Goal: Task Accomplishment & Management: Complete application form

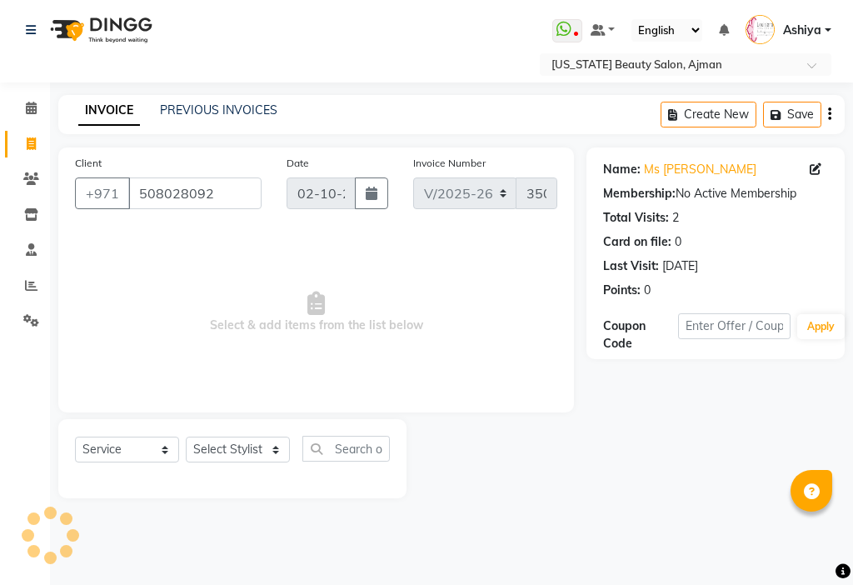
select select "637"
select select "service"
click at [227, 437] on select "Select Stylist [PERSON_NAME] [PERSON_NAME] Ashiya Cashier [PERSON_NAME] [PERSON…" at bounding box center [238, 450] width 104 height 26
select select "68692"
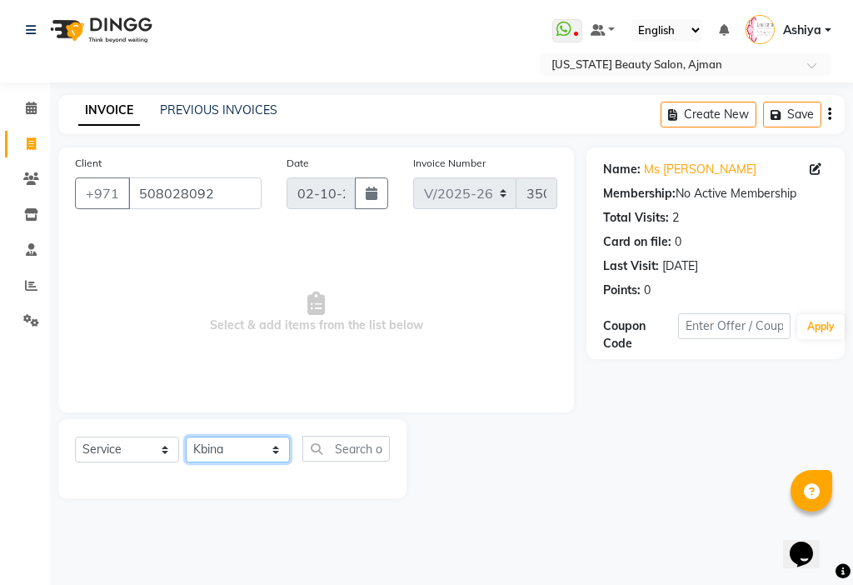
click at [186, 437] on select "Select Stylist [PERSON_NAME] [PERSON_NAME] Ashiya Cashier [PERSON_NAME] [PERSON…" at bounding box center [238, 450] width 104 height 26
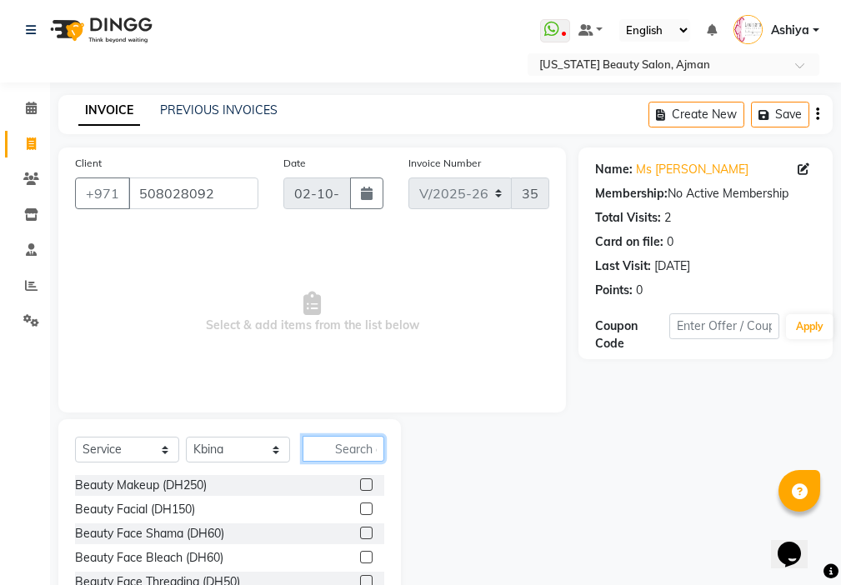
click at [356, 446] on input "text" at bounding box center [343, 449] width 82 height 26
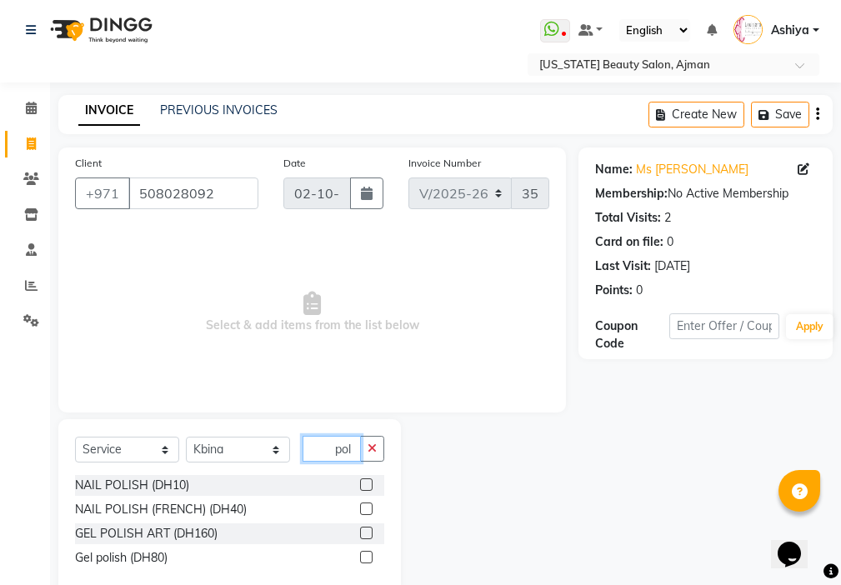
type input "pol"
click at [367, 485] on label at bounding box center [366, 484] width 12 height 12
click at [367, 485] on input "checkbox" at bounding box center [365, 485] width 11 height 11
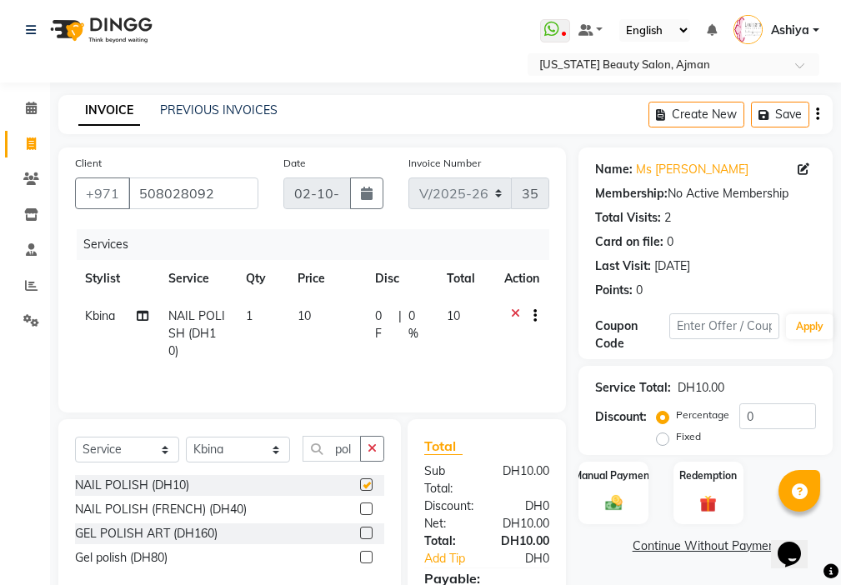
checkbox input "false"
click at [252, 441] on select "Select Stylist [PERSON_NAME] [PERSON_NAME] Ashiya Cashier [PERSON_NAME] [PERSON…" at bounding box center [238, 450] width 104 height 26
select select "68424"
click at [186, 437] on select "Select Stylist [PERSON_NAME] [PERSON_NAME] Ashiya Cashier [PERSON_NAME] [PERSON…" at bounding box center [238, 450] width 104 height 26
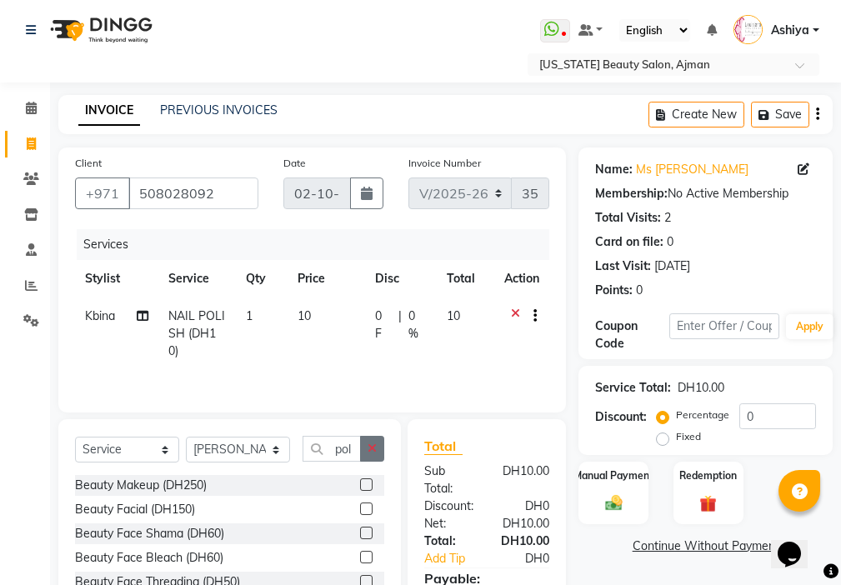
click at [377, 453] on icon "button" at bounding box center [371, 448] width 9 height 12
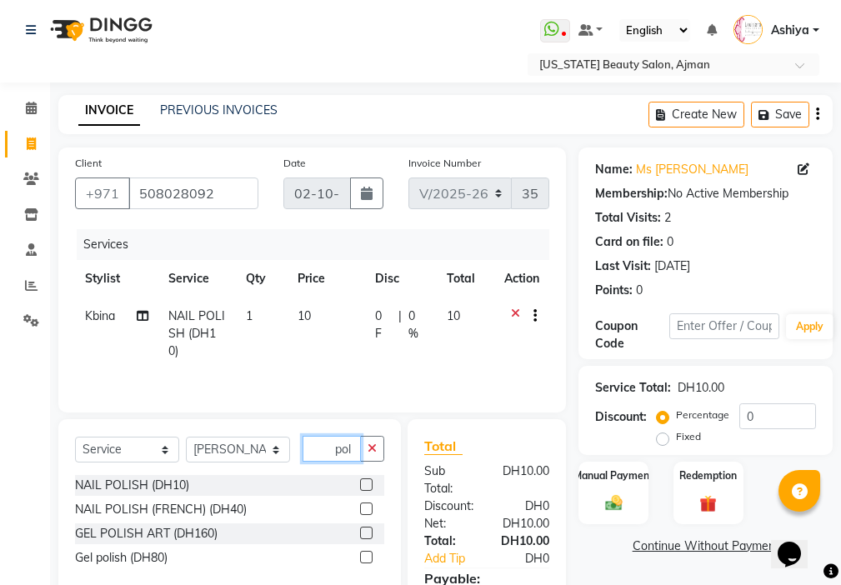
type input "pol"
click at [367, 485] on label at bounding box center [366, 484] width 12 height 12
click at [367, 485] on input "checkbox" at bounding box center [365, 485] width 11 height 11
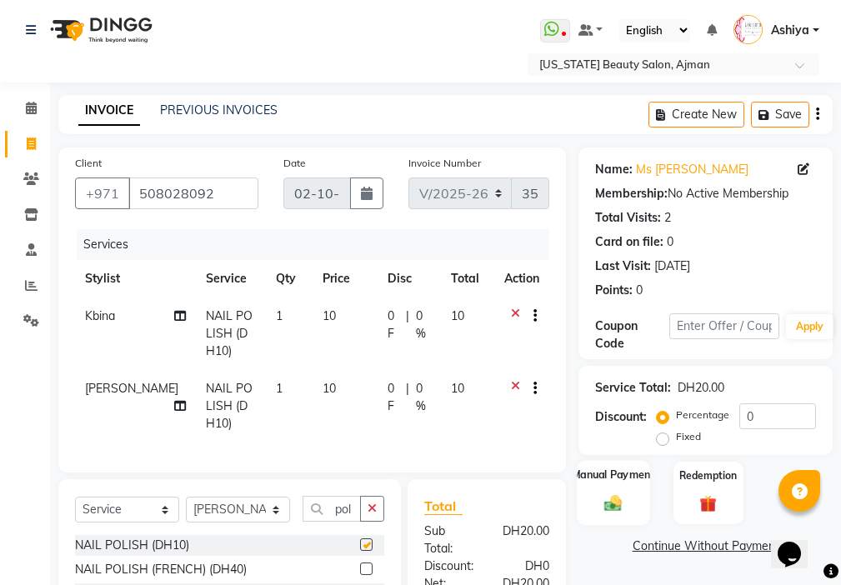
click at [618, 506] on img at bounding box center [613, 503] width 28 height 20
checkbox input "false"
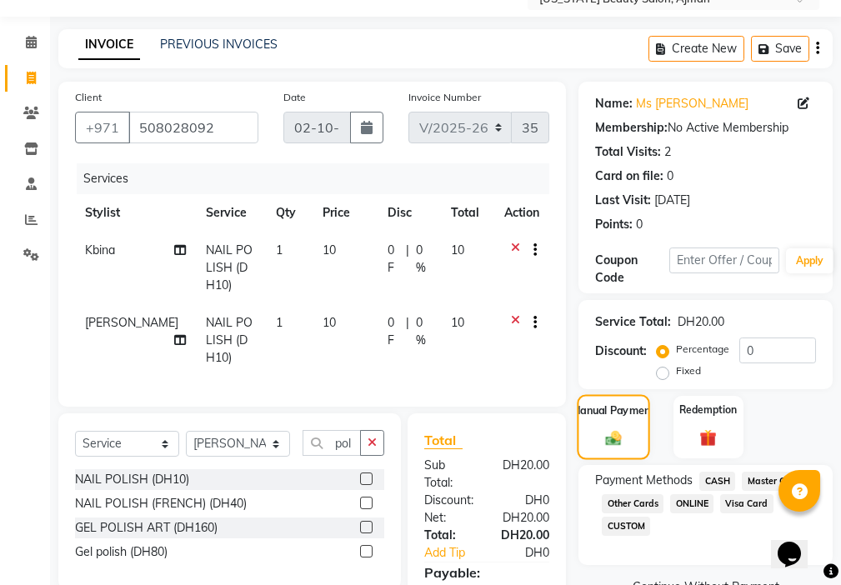
scroll to position [197, 0]
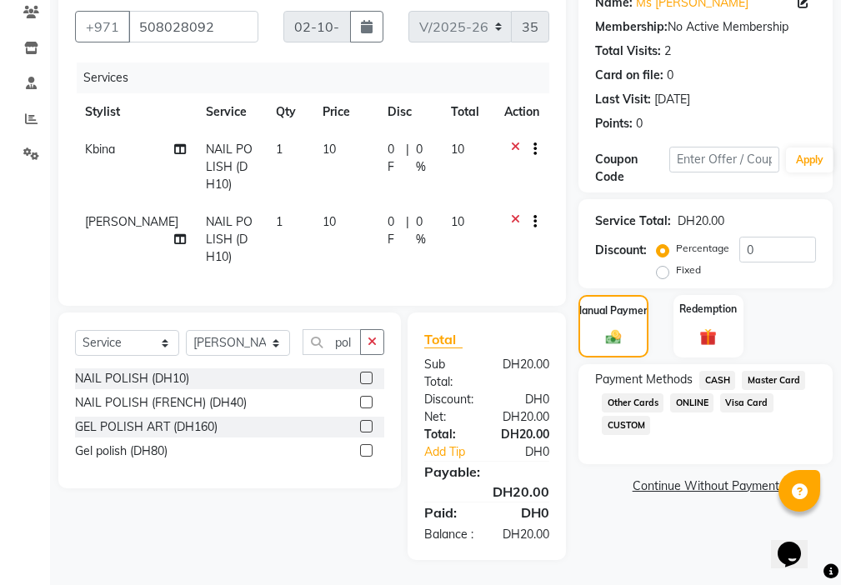
click at [745, 393] on span "Visa Card" at bounding box center [746, 402] width 53 height 19
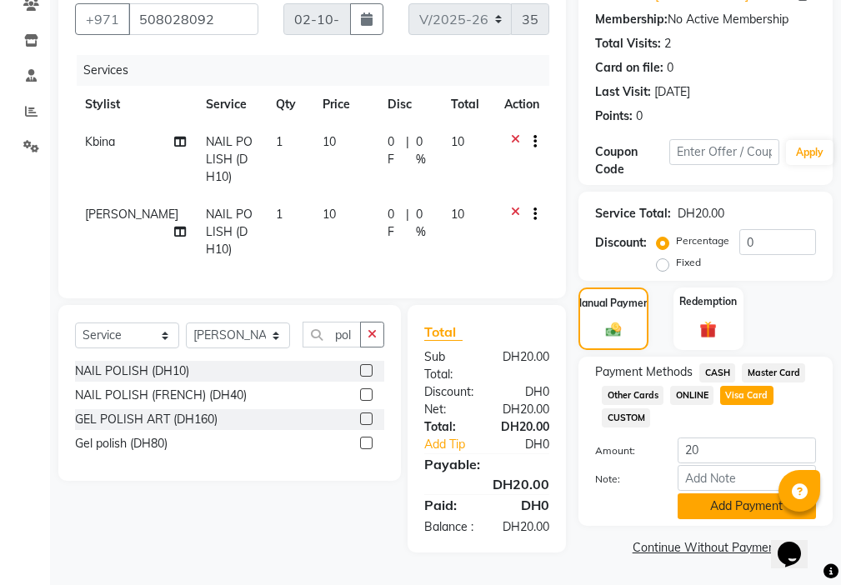
click at [731, 493] on button "Add Payment" at bounding box center [746, 506] width 138 height 26
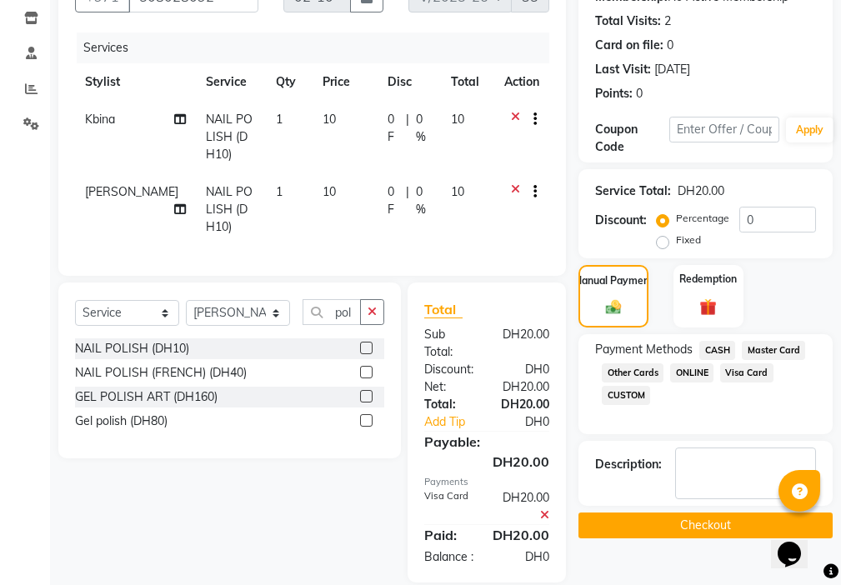
click at [712, 526] on button "Checkout" at bounding box center [705, 525] width 254 height 26
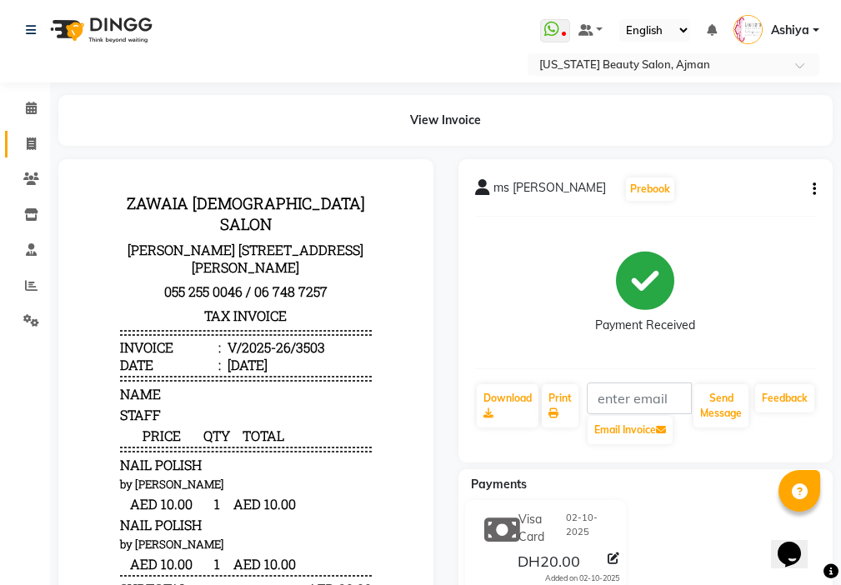
click at [31, 139] on icon at bounding box center [31, 143] width 9 height 12
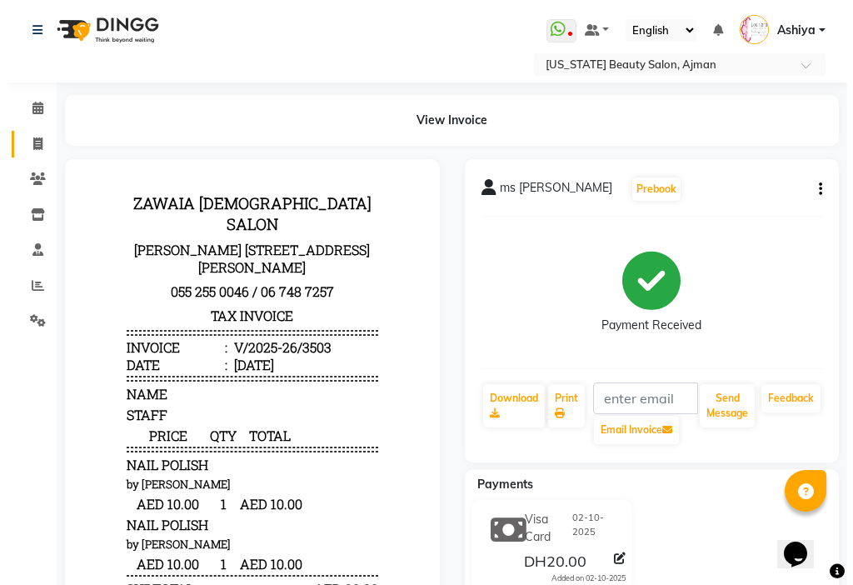
select select "service"
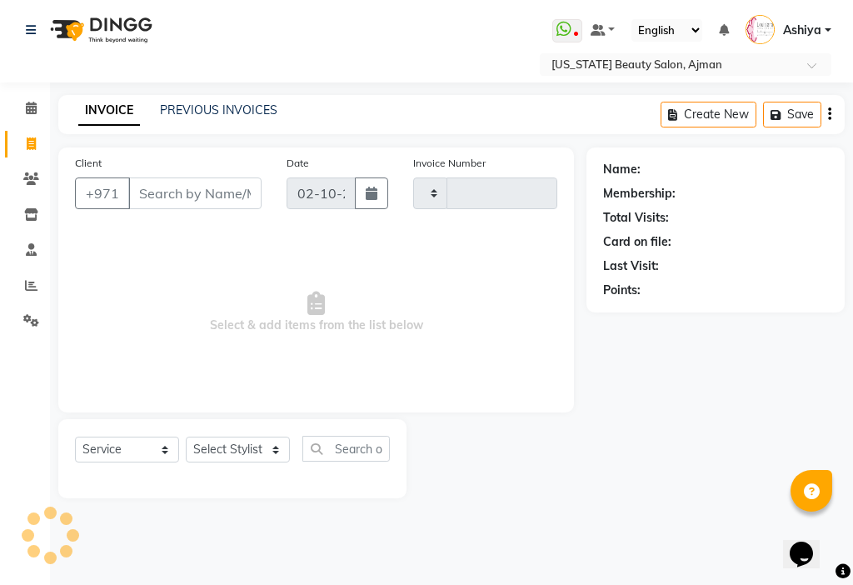
type input "3504"
select select "637"
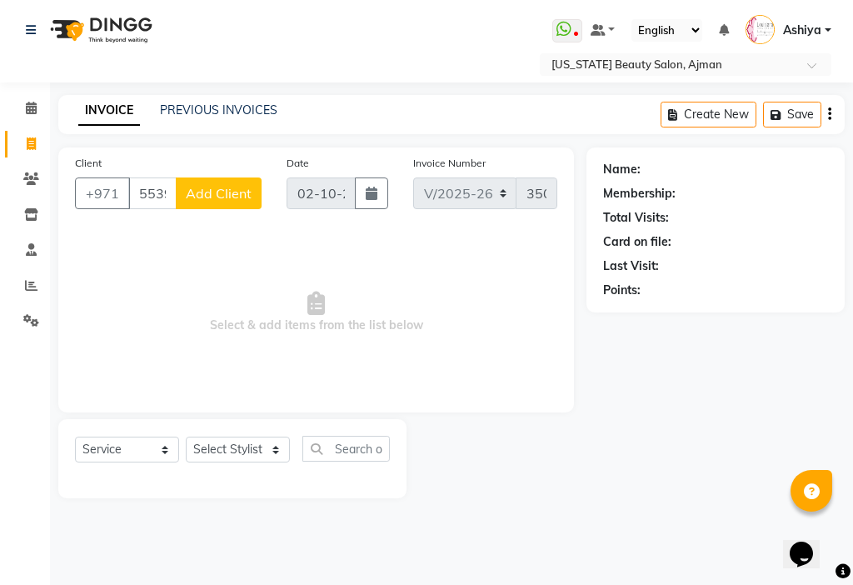
type input "553997880"
click at [235, 195] on span "Add Client" at bounding box center [219, 193] width 66 height 17
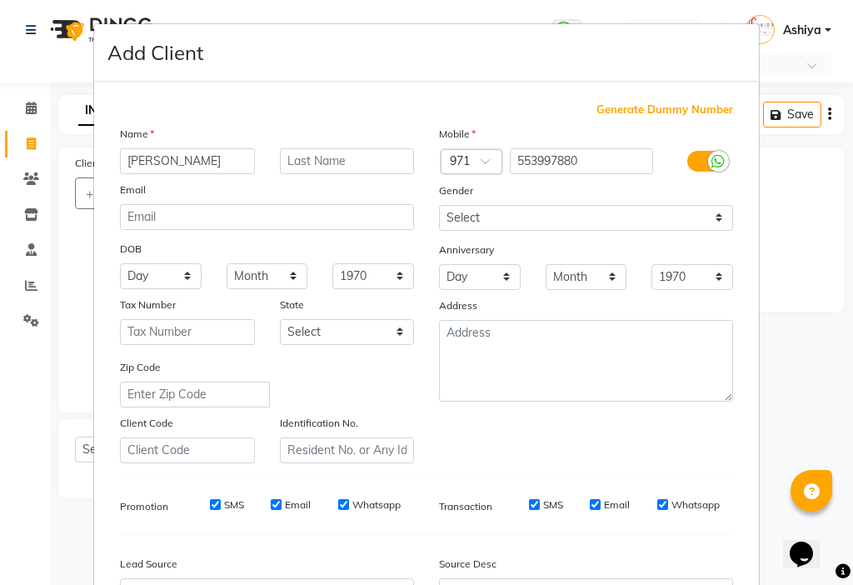
type input "[PERSON_NAME]"
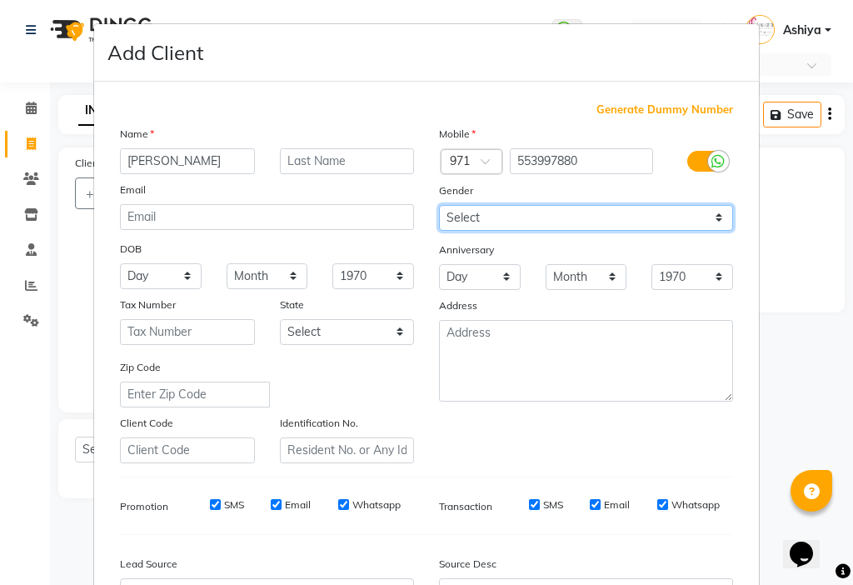
click at [481, 217] on select "Select [DEMOGRAPHIC_DATA] [DEMOGRAPHIC_DATA] Other Prefer Not To Say" at bounding box center [586, 218] width 294 height 26
select select "[DEMOGRAPHIC_DATA]"
click at [439, 205] on select "Select [DEMOGRAPHIC_DATA] [DEMOGRAPHIC_DATA] Other Prefer Not To Say" at bounding box center [586, 218] width 294 height 26
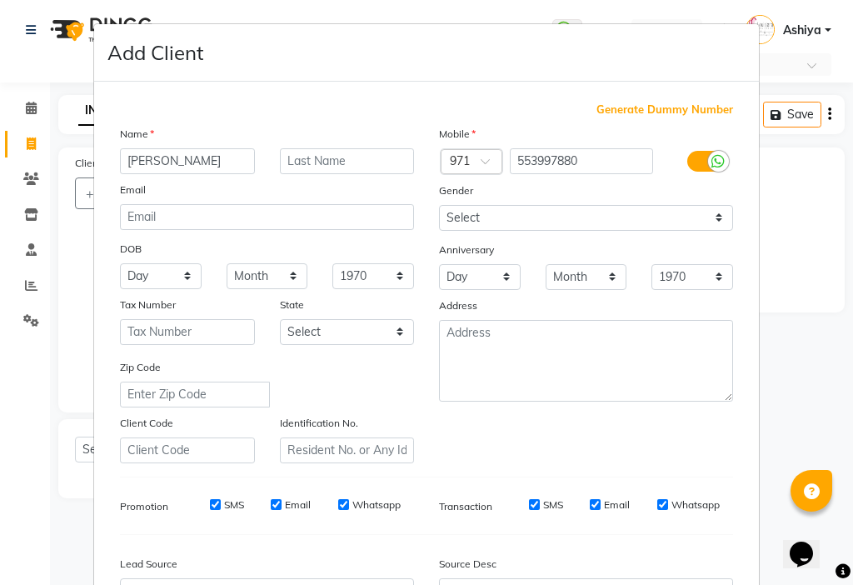
click at [210, 503] on input "SMS" at bounding box center [215, 504] width 11 height 11
checkbox input "false"
click at [271, 499] on input "Email" at bounding box center [276, 504] width 11 height 11
checkbox input "false"
click at [529, 509] on input "SMS" at bounding box center [534, 504] width 11 height 11
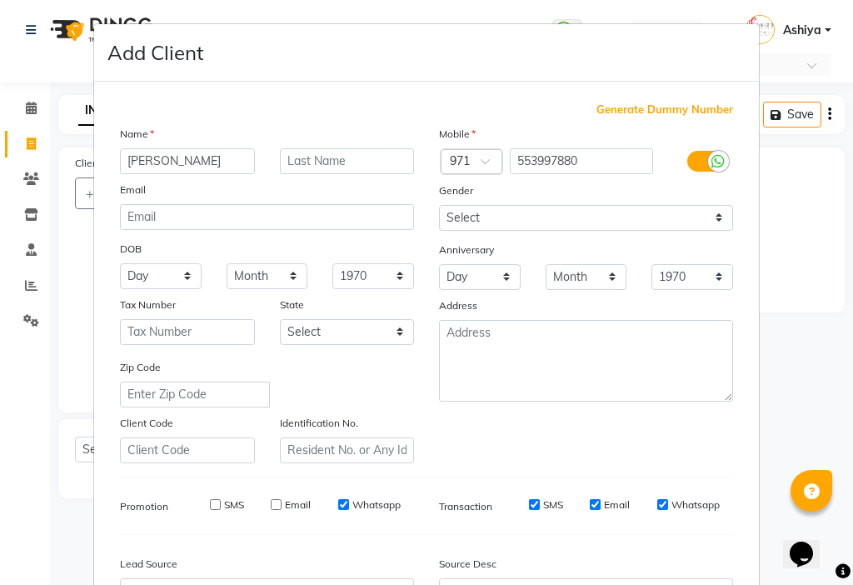
checkbox input "false"
click at [607, 506] on label "Email" at bounding box center [617, 504] width 26 height 15
click at [601, 506] on input "Email" at bounding box center [595, 504] width 11 height 11
checkbox input "false"
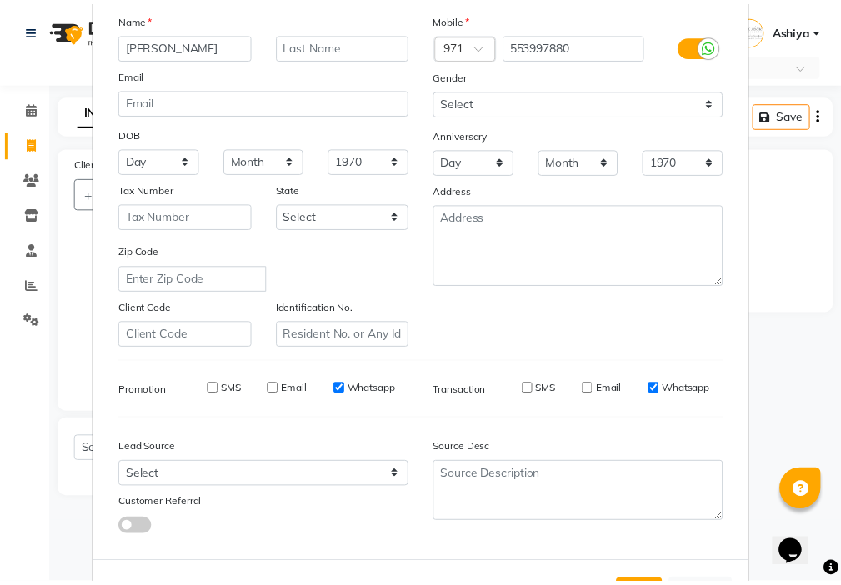
scroll to position [184, 0]
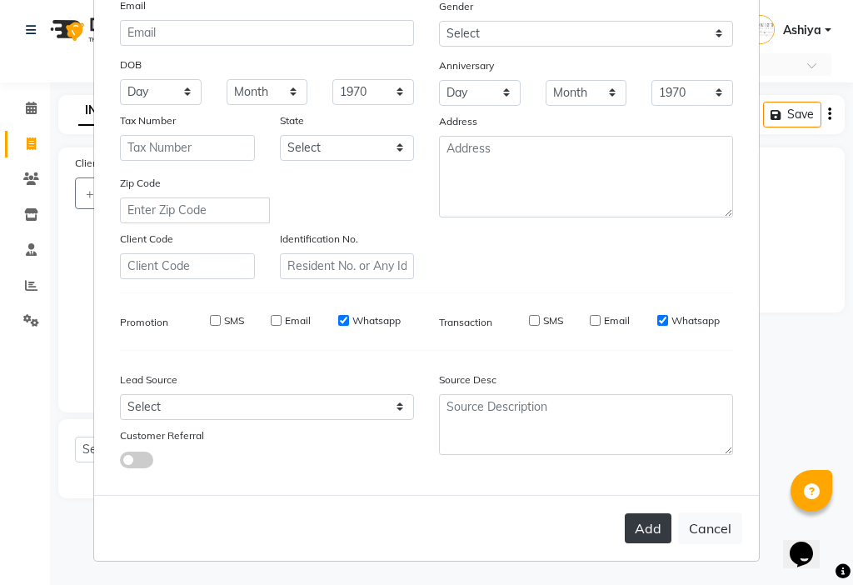
click at [656, 528] on button "Add" at bounding box center [648, 528] width 47 height 30
select select
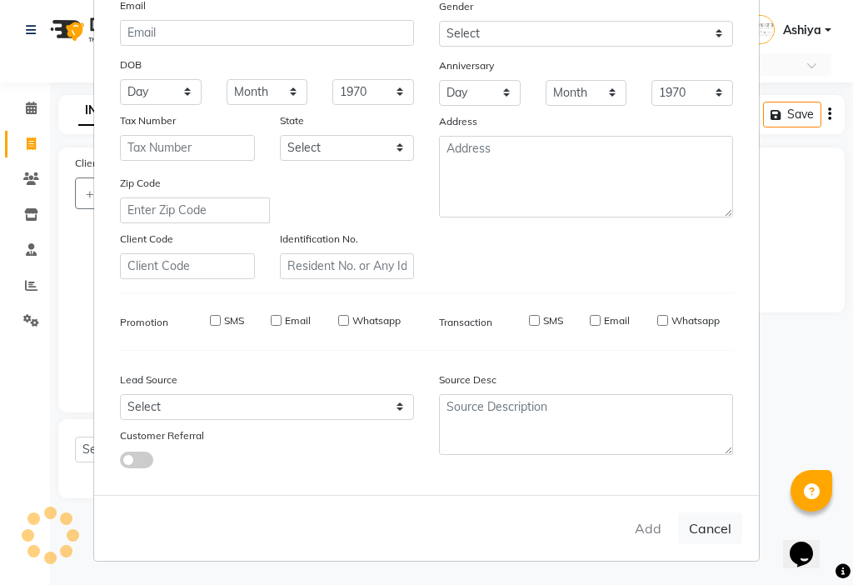
select select
checkbox input "false"
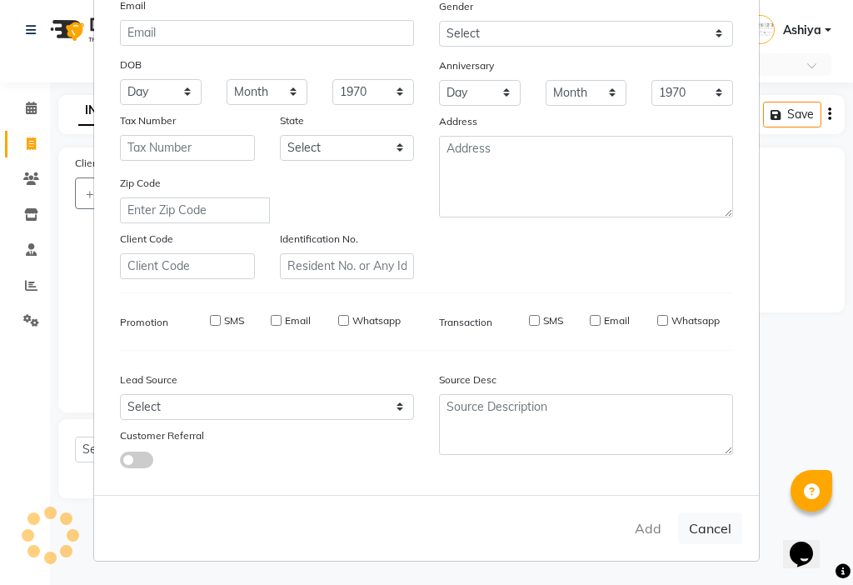
checkbox input "false"
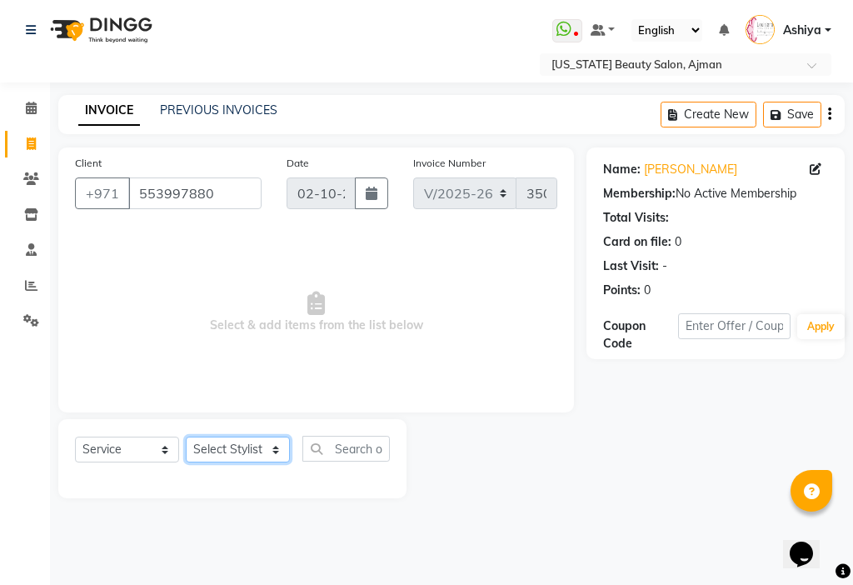
click at [222, 442] on select "Select Stylist [PERSON_NAME] [PERSON_NAME] Ashiya Cashier [PERSON_NAME] [PERSON…" at bounding box center [238, 450] width 104 height 26
select select "89320"
click at [186, 437] on select "Select Stylist [PERSON_NAME] [PERSON_NAME] Ashiya Cashier [PERSON_NAME] [PERSON…" at bounding box center [238, 450] width 104 height 26
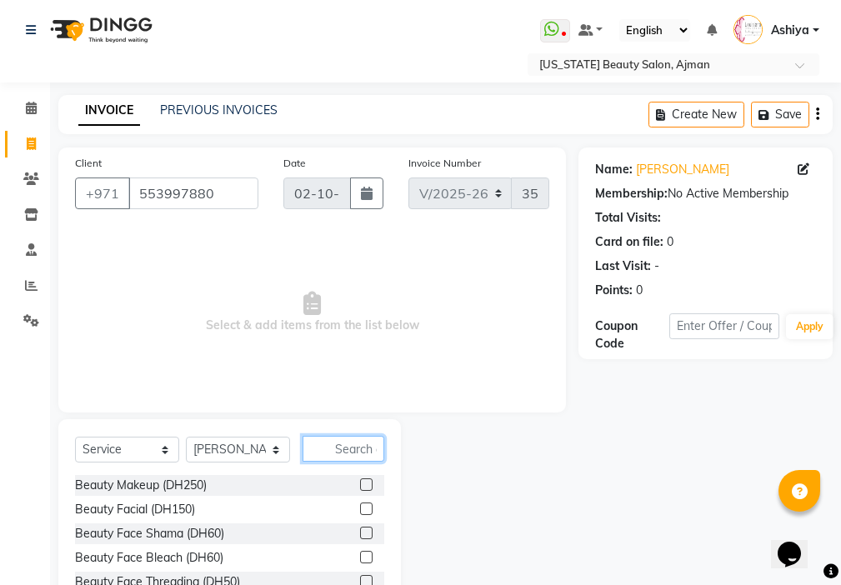
click at [350, 452] on input "text" at bounding box center [343, 449] width 82 height 26
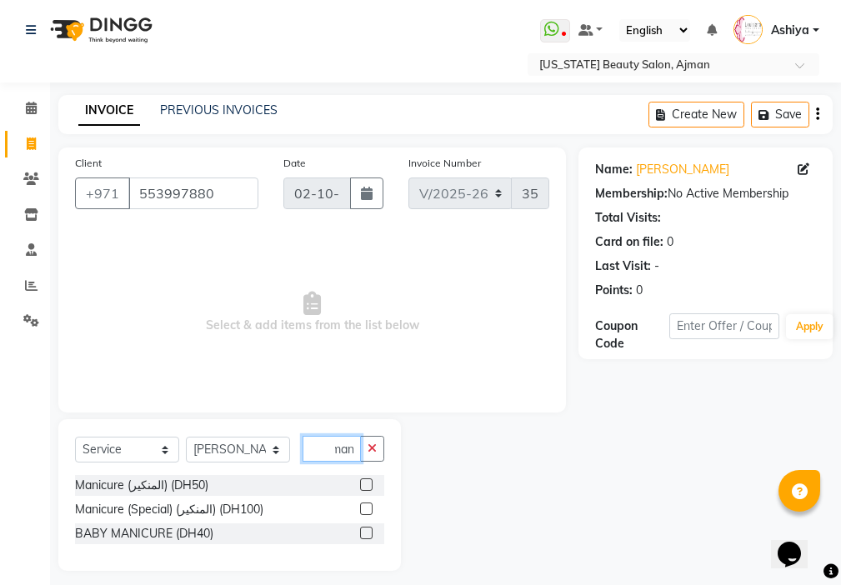
scroll to position [0, 7]
type input "mani"
click at [360, 484] on label at bounding box center [366, 484] width 12 height 12
click at [360, 484] on input "checkbox" at bounding box center [365, 485] width 11 height 11
checkbox input "true"
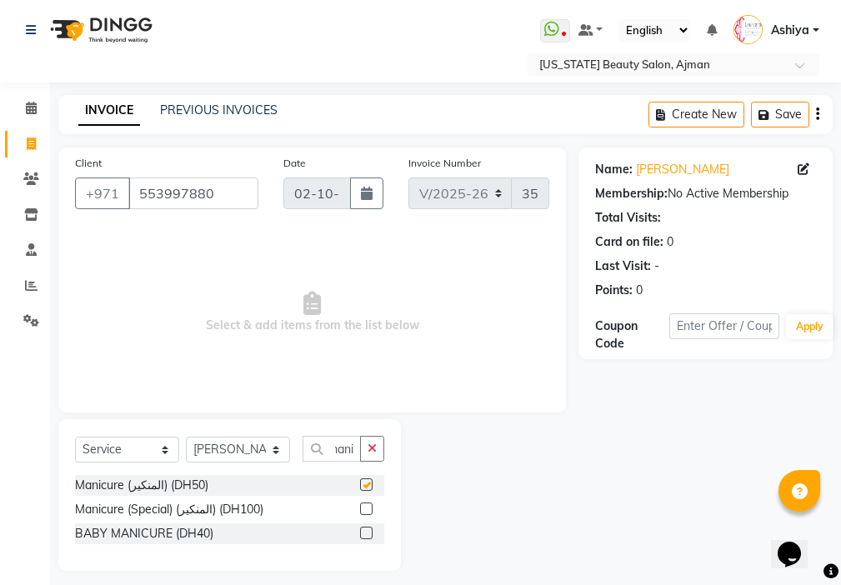
scroll to position [0, 0]
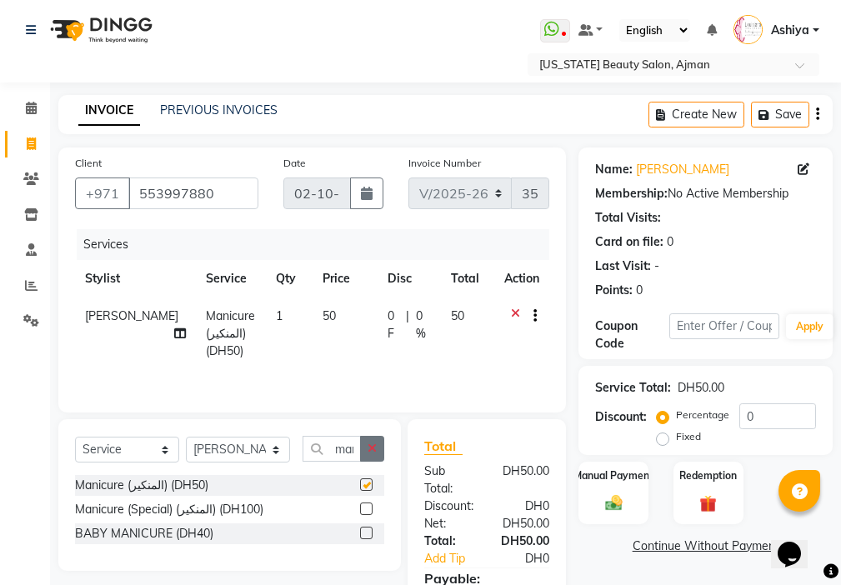
click at [372, 447] on icon "button" at bounding box center [371, 448] width 9 height 12
checkbox input "false"
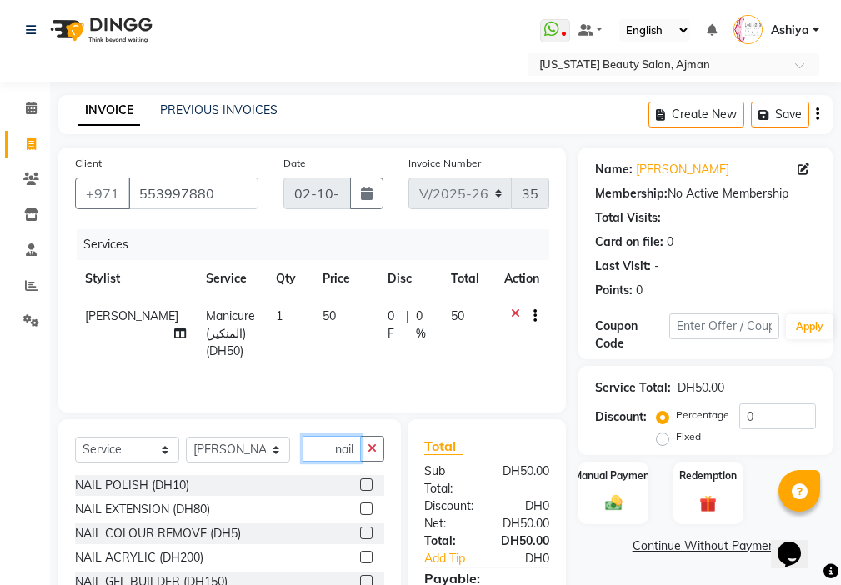
type input "nail"
click at [360, 509] on label at bounding box center [366, 508] width 12 height 12
click at [360, 509] on input "checkbox" at bounding box center [365, 509] width 11 height 11
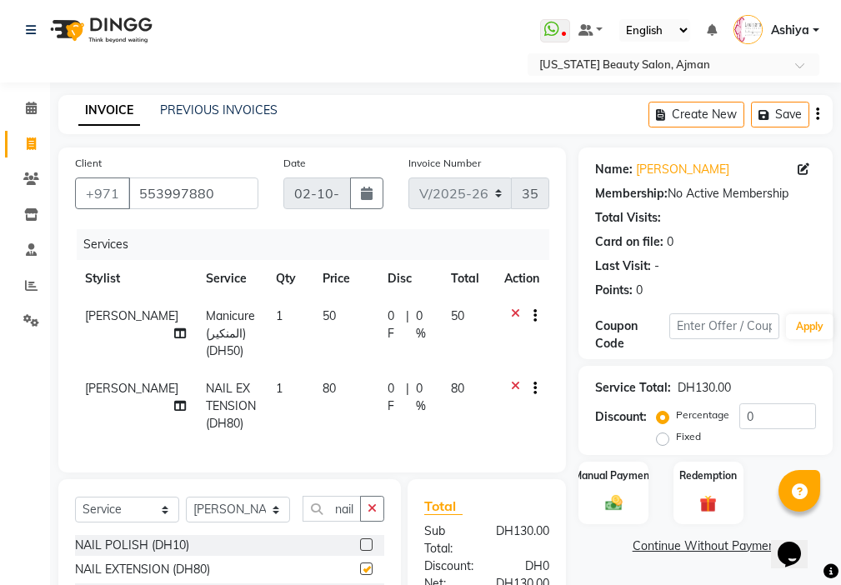
checkbox input "false"
click at [360, 551] on label at bounding box center [366, 544] width 12 height 12
click at [360, 551] on input "checkbox" at bounding box center [365, 545] width 11 height 11
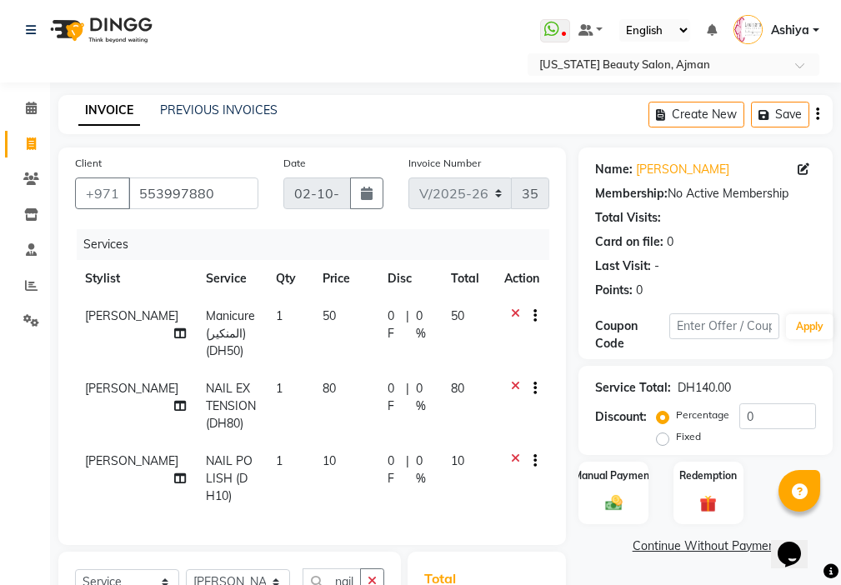
checkbox input "false"
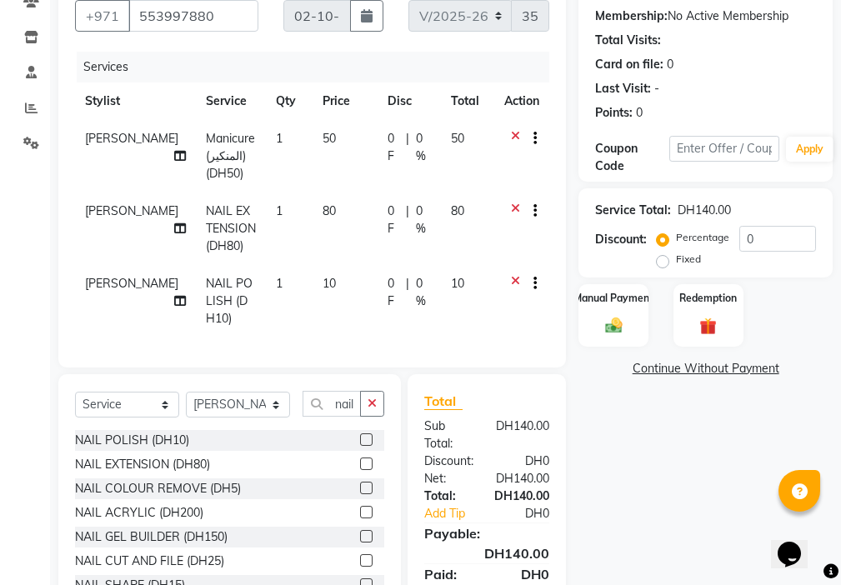
scroll to position [212, 0]
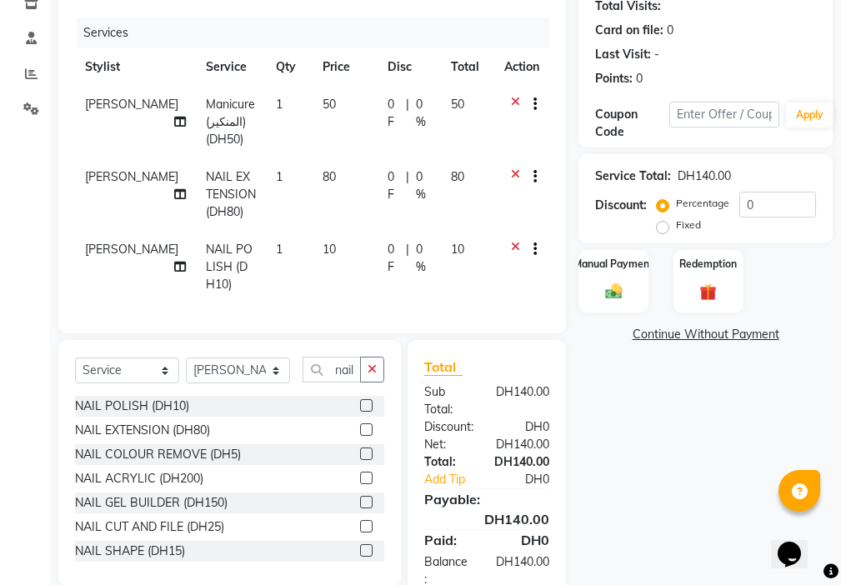
click at [615, 286] on img at bounding box center [613, 291] width 27 height 19
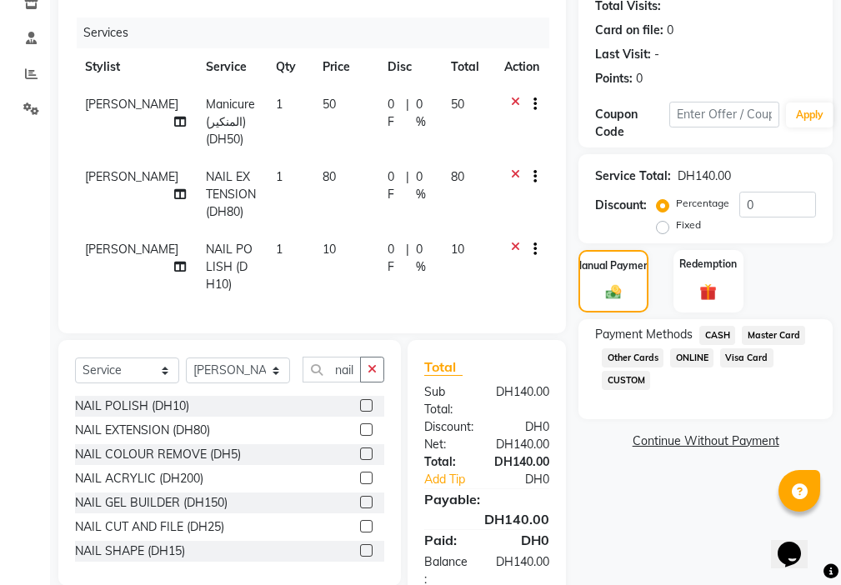
click at [714, 328] on span "CASH" at bounding box center [717, 335] width 36 height 19
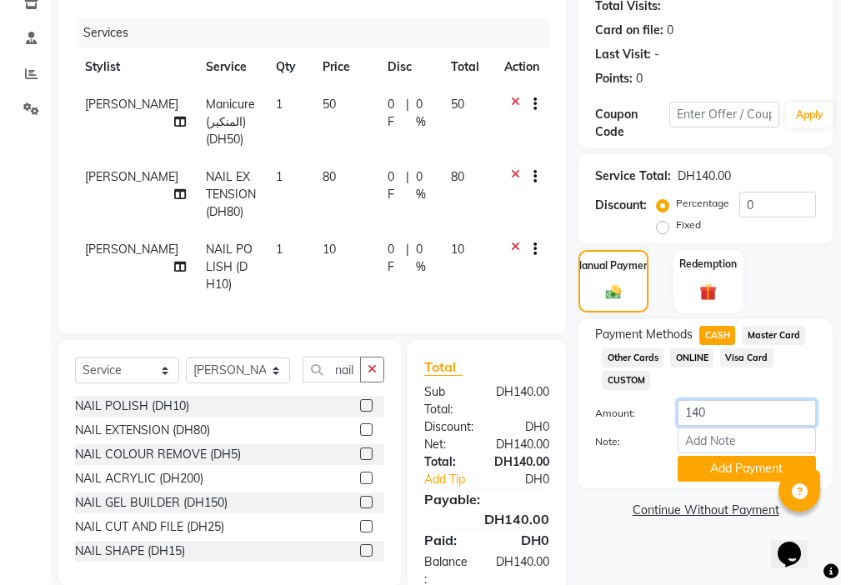
click at [713, 409] on input "140" at bounding box center [746, 413] width 138 height 26
type input "100"
click at [718, 479] on button "Add Payment" at bounding box center [746, 469] width 138 height 26
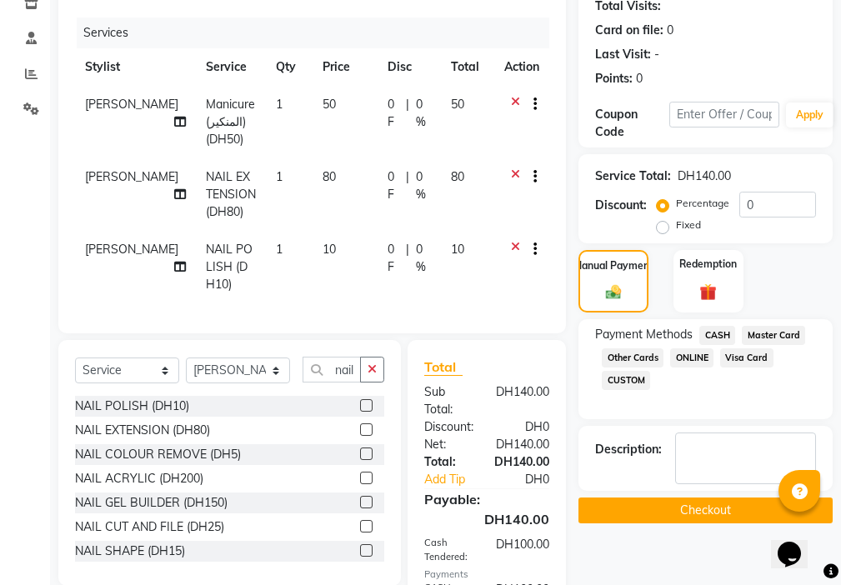
click at [753, 362] on span "Visa Card" at bounding box center [746, 357] width 53 height 19
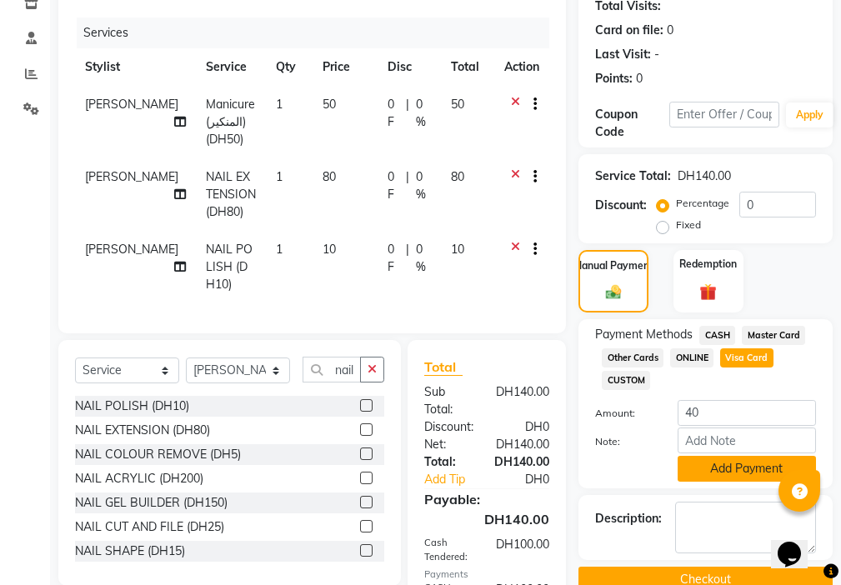
click at [740, 475] on button "Add Payment" at bounding box center [746, 469] width 138 height 26
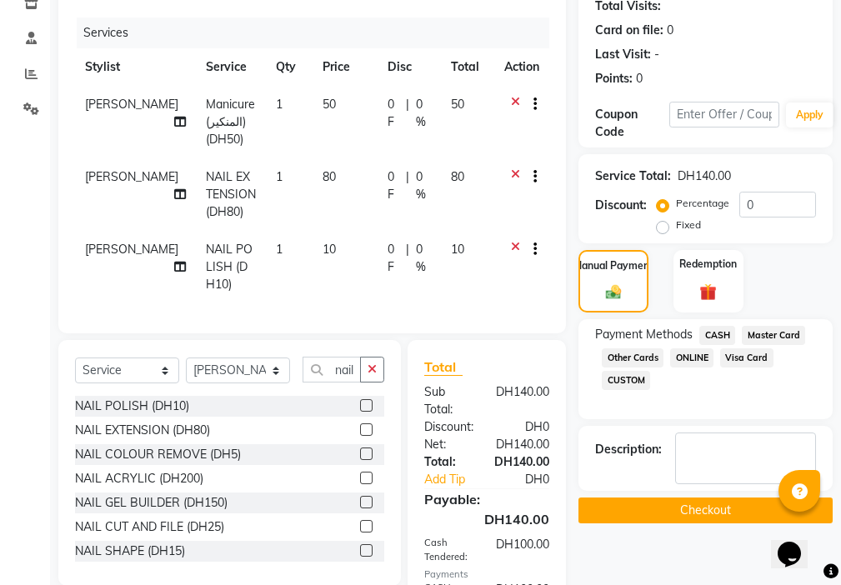
click at [722, 509] on button "Checkout" at bounding box center [705, 510] width 254 height 26
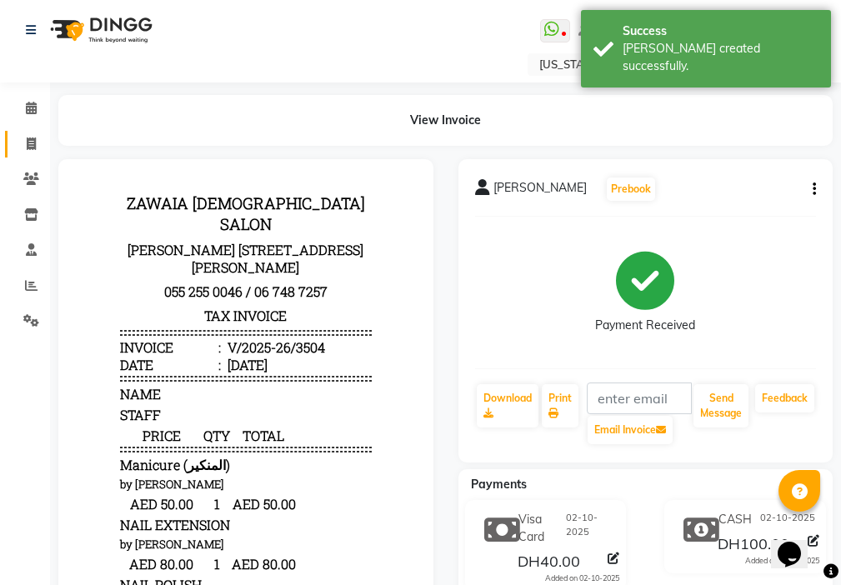
click at [21, 131] on link "Invoice" at bounding box center [25, 144] width 40 height 27
select select "service"
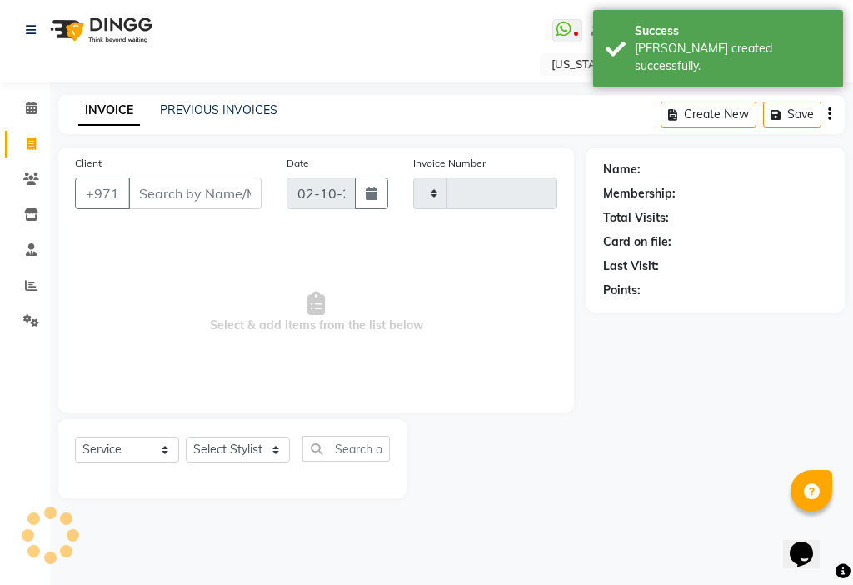
type input "3505"
select select "637"
